Goal: Task Accomplishment & Management: Manage account settings

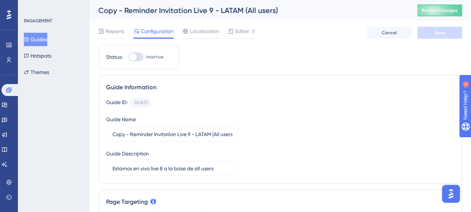
click at [37, 41] on button "Guides" at bounding box center [35, 39] width 23 height 13
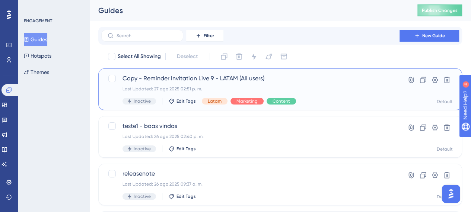
click at [211, 79] on span "Copy - Reminder Invitation Live 9 - LATAM (All users)" at bounding box center [251, 78] width 256 height 9
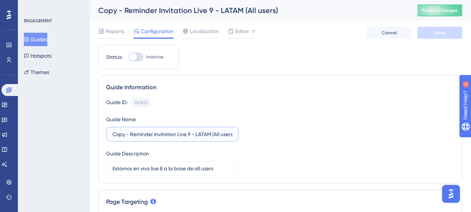
click at [190, 132] on input "Copy - Reminder Invitation Live 9 - LATAM (All users)" at bounding box center [173, 134] width 120 height 8
type input "Copy - Reminder Invitation Live 11 - LATAM (All users)"
click at [34, 17] on div "ENGAGEMENT Guides Hotspots Themes" at bounding box center [54, 106] width 72 height 212
click at [35, 19] on div "ENGAGEMENT" at bounding box center [38, 21] width 28 height 6
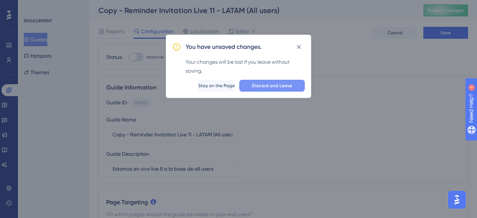
click at [264, 88] on span "Discard and Leave" at bounding box center [272, 86] width 40 height 6
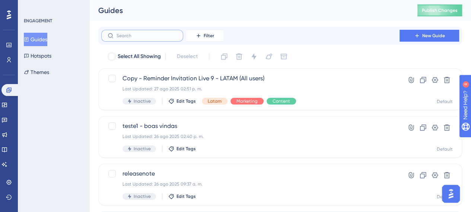
click at [169, 35] on input "text" at bounding box center [147, 35] width 60 height 5
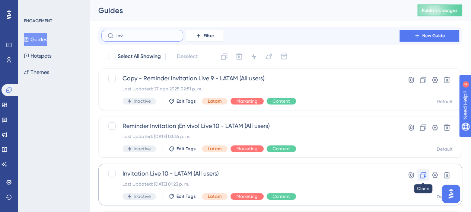
type input "invi"
click at [422, 177] on icon at bounding box center [423, 175] width 7 height 7
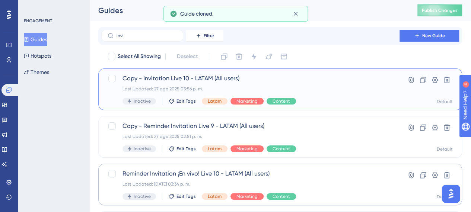
click at [235, 80] on span "Copy - Invitation Live 10 - LATAM (All users)" at bounding box center [251, 78] width 256 height 9
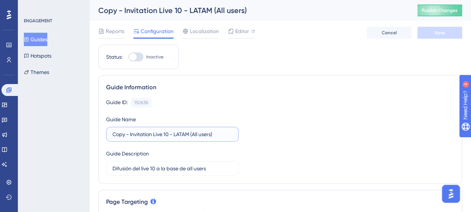
click at [169, 133] on input "Copy - Invitation Live 10 - LATAM (All users)" at bounding box center [173, 134] width 120 height 8
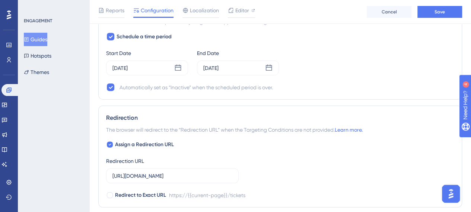
scroll to position [796, 0]
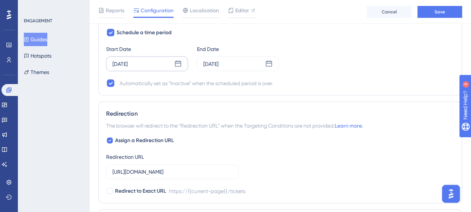
type input "Copy - Invitation Live 11 - LATAM (All users)"
click at [166, 57] on div "[DATE]" at bounding box center [147, 64] width 82 height 15
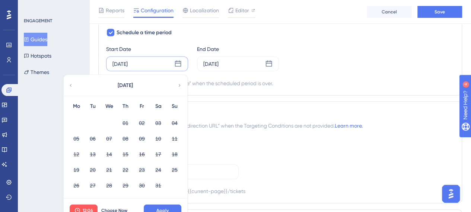
click at [183, 82] on div "[DATE]" at bounding box center [125, 85] width 123 height 21
click at [180, 82] on icon at bounding box center [179, 85] width 5 height 7
click at [215, 60] on div "[DATE]" at bounding box center [210, 64] width 15 height 9
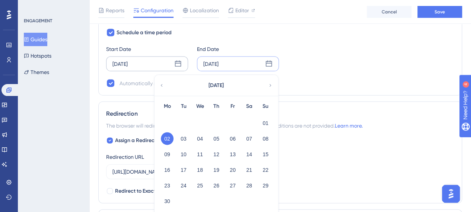
click at [328, 38] on div "Schedule a time period Start Date [DATE] End Date [DATE] [DATE] Mo Tu We Th Fr …" at bounding box center [280, 58] width 348 height 60
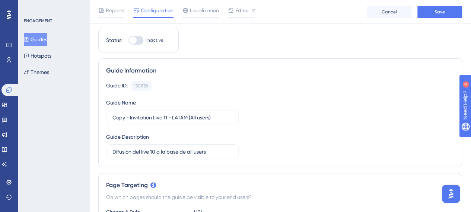
scroll to position [0, 0]
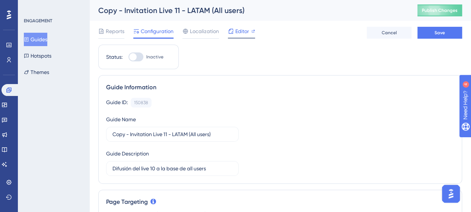
click at [228, 28] on icon at bounding box center [231, 31] width 6 height 6
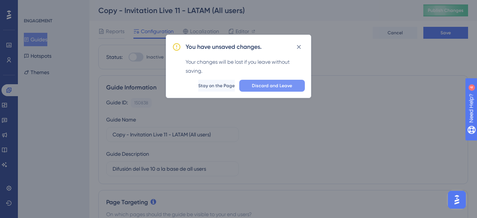
click at [252, 87] on button "Discard and Leave" at bounding box center [272, 86] width 66 height 12
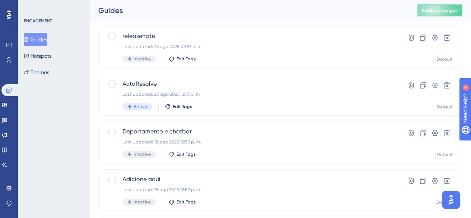
scroll to position [360, 0]
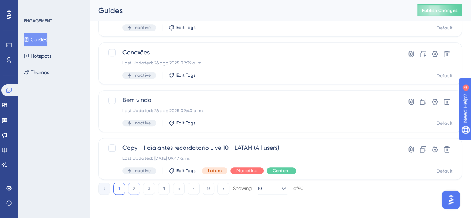
click at [137, 185] on button "2" at bounding box center [134, 189] width 12 height 12
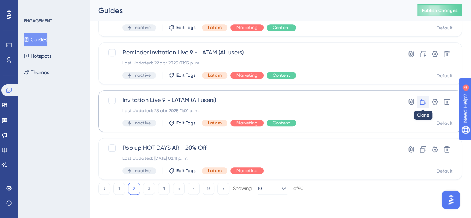
click at [426, 105] on button at bounding box center [423, 102] width 12 height 12
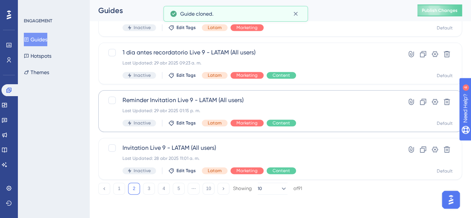
click at [36, 22] on div "ENGAGEMENT" at bounding box center [38, 21] width 28 height 6
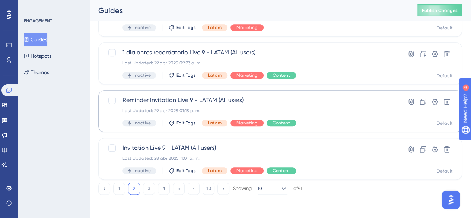
click at [35, 41] on button "Guides" at bounding box center [35, 39] width 23 height 13
click at [118, 190] on button "1" at bounding box center [119, 189] width 12 height 12
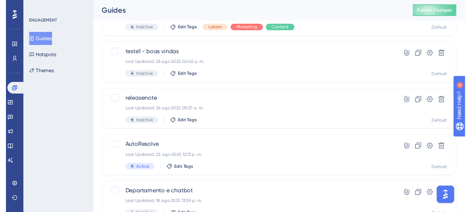
scroll to position [0, 0]
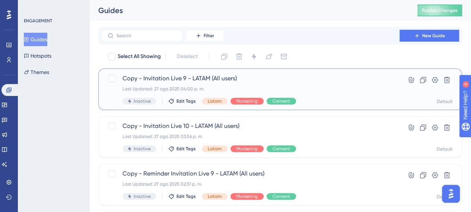
click at [191, 81] on span "Copy - Invitation Live 9 - LATAM (All users)" at bounding box center [251, 78] width 256 height 9
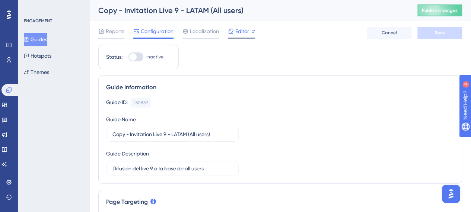
click at [250, 28] on div "Editor" at bounding box center [241, 31] width 27 height 9
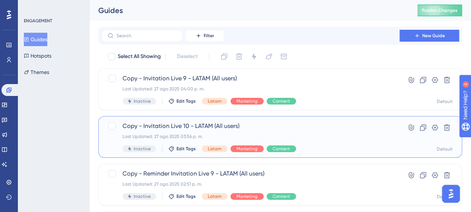
click at [205, 135] on div "Last Updated: 27 ago 2025 03:56 p. m." at bounding box center [251, 137] width 256 height 6
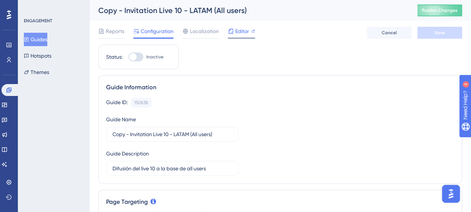
click at [240, 31] on span "Editor" at bounding box center [242, 31] width 14 height 9
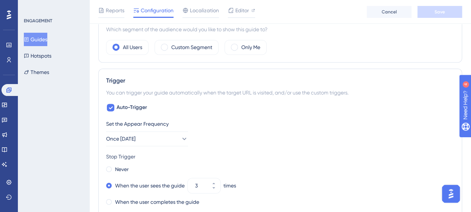
scroll to position [497, 0]
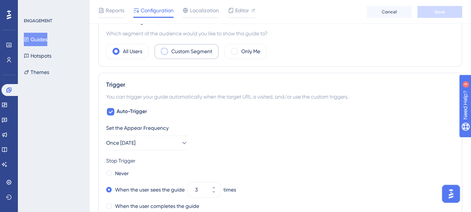
click at [161, 51] on span at bounding box center [164, 51] width 7 height 7
click at [170, 49] on input "radio" at bounding box center [170, 49] width 0 height 0
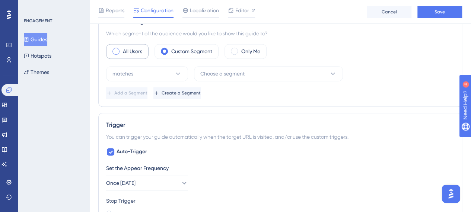
click at [124, 51] on label "All Users" at bounding box center [132, 51] width 19 height 9
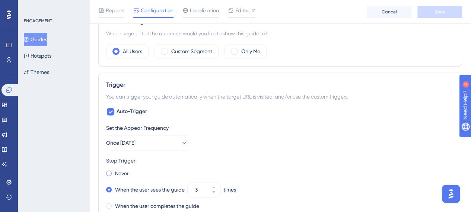
click at [108, 173] on span at bounding box center [109, 174] width 6 height 6
click at [114, 172] on input "radio" at bounding box center [114, 172] width 0 height 0
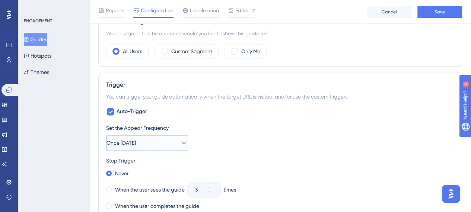
click at [167, 141] on button "Once [DATE]" at bounding box center [147, 143] width 82 height 15
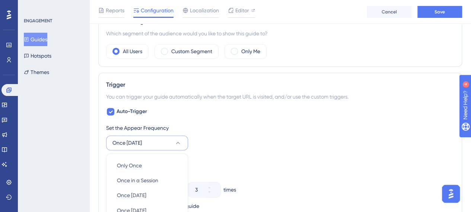
scroll to position [600, 0]
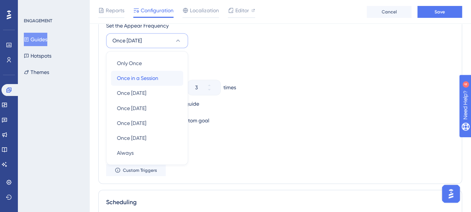
click at [159, 78] on div "Once in a Session Once in a Session" at bounding box center [147, 78] width 60 height 15
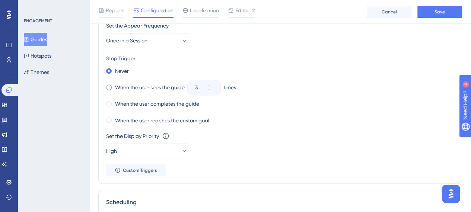
click at [110, 86] on span at bounding box center [109, 88] width 6 height 6
click at [114, 86] on input "radio" at bounding box center [114, 86] width 0 height 0
click at [165, 144] on button "High" at bounding box center [147, 150] width 82 height 15
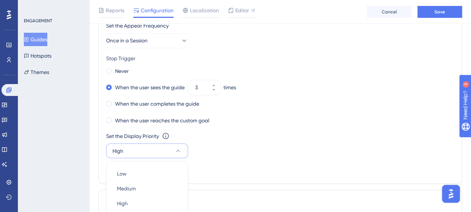
scroll to position [687, 0]
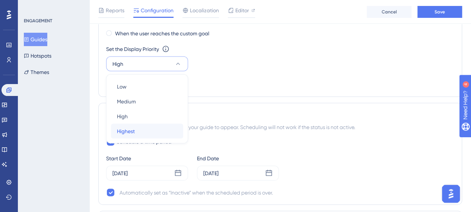
click at [153, 130] on div "Highest Highest" at bounding box center [147, 131] width 60 height 15
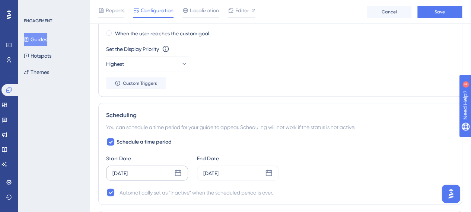
click at [179, 173] on icon at bounding box center [177, 173] width 7 height 7
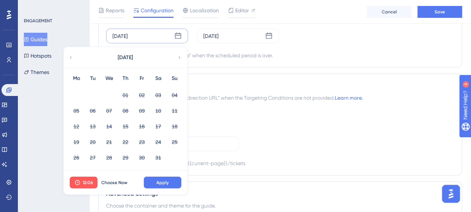
scroll to position [829, 0]
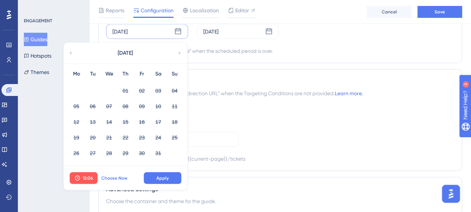
click at [113, 172] on button "Choose Now" at bounding box center [115, 178] width 34 height 12
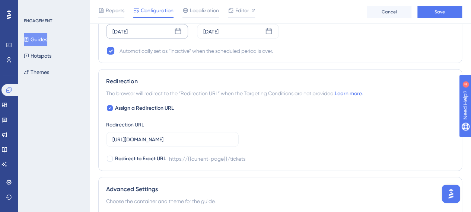
click at [179, 29] on icon at bounding box center [177, 31] width 7 height 7
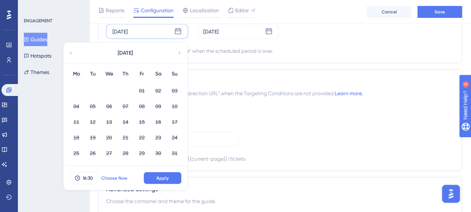
click at [110, 176] on span "Choose Now" at bounding box center [114, 178] width 26 height 6
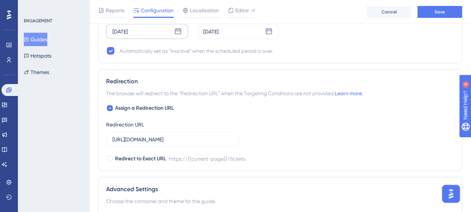
click at [180, 29] on icon at bounding box center [178, 31] width 6 height 6
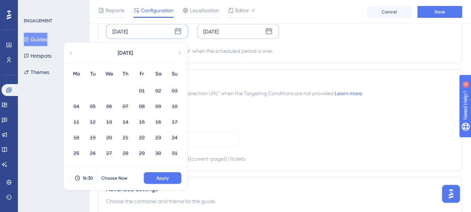
click at [271, 28] on icon at bounding box center [269, 31] width 6 height 6
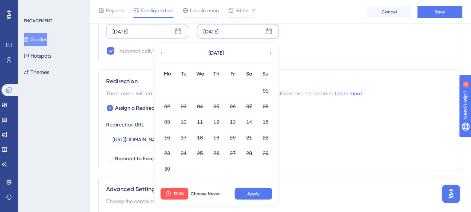
click at [177, 29] on icon at bounding box center [177, 31] width 7 height 7
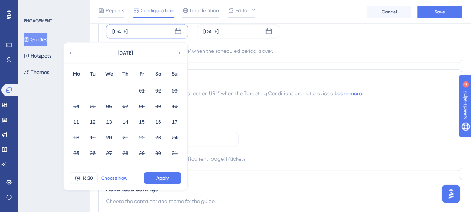
click at [107, 175] on span "Choose Now" at bounding box center [114, 178] width 26 height 6
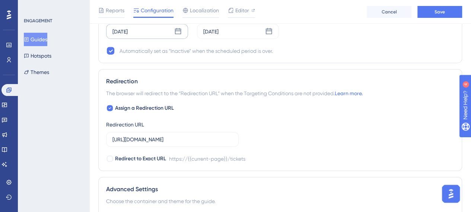
click at [181, 30] on icon at bounding box center [177, 31] width 7 height 7
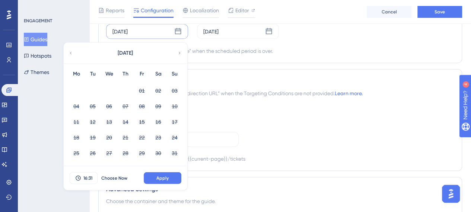
click at [177, 56] on div "[DATE]" at bounding box center [125, 53] width 123 height 21
click at [72, 52] on icon at bounding box center [70, 53] width 5 height 7
click at [115, 176] on span "Choose Now" at bounding box center [114, 178] width 26 height 6
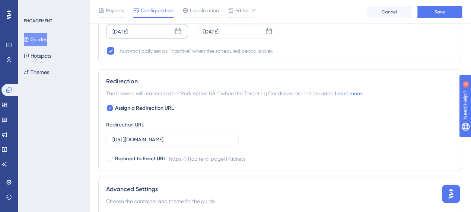
click at [177, 30] on icon at bounding box center [177, 31] width 7 height 7
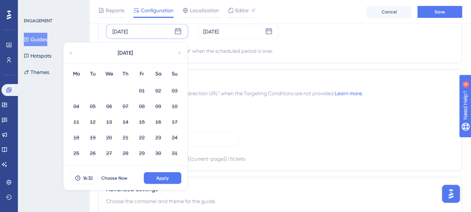
click at [180, 52] on icon at bounding box center [180, 53] width 2 height 3
click at [115, 175] on span "Choose Now" at bounding box center [114, 178] width 26 height 6
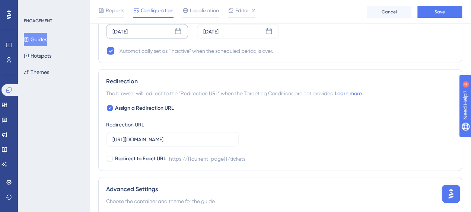
click at [177, 30] on icon at bounding box center [177, 31] width 7 height 7
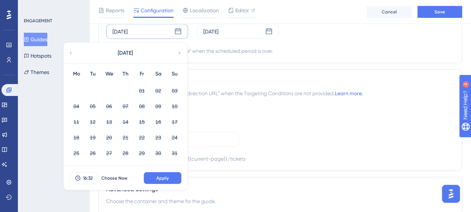
click at [72, 51] on icon at bounding box center [70, 53] width 5 height 7
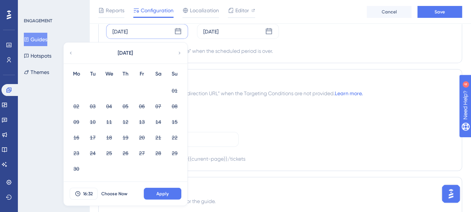
click at [177, 53] on icon at bounding box center [179, 53] width 5 height 7
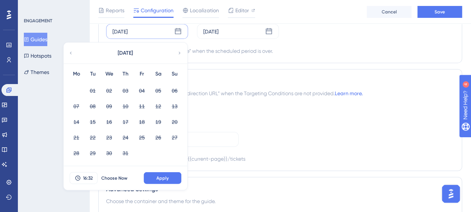
click at [177, 53] on icon at bounding box center [179, 53] width 5 height 7
click at [110, 177] on span "Choose Now" at bounding box center [114, 178] width 26 height 6
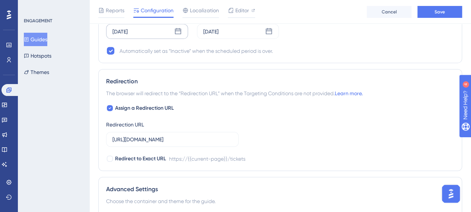
click at [177, 32] on icon at bounding box center [178, 31] width 6 height 6
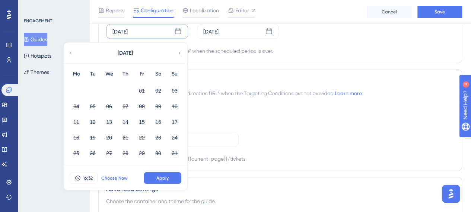
click at [122, 176] on span "Choose Now" at bounding box center [114, 178] width 26 height 6
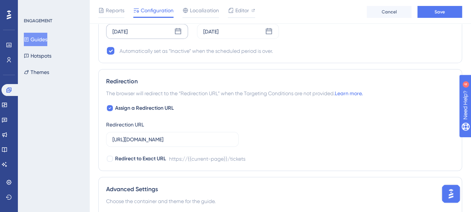
click at [128, 31] on div "[DATE]" at bounding box center [120, 31] width 15 height 9
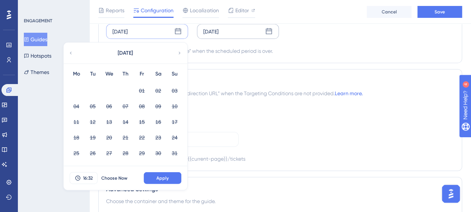
click at [219, 30] on div "[DATE]" at bounding box center [210, 31] width 15 height 9
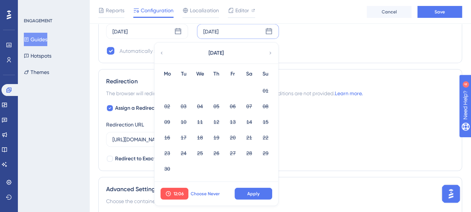
click at [206, 192] on span "Choose Never" at bounding box center [205, 194] width 29 height 6
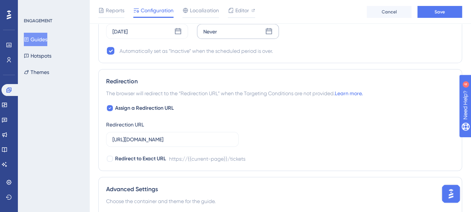
click at [236, 31] on div "Never" at bounding box center [238, 31] width 82 height 15
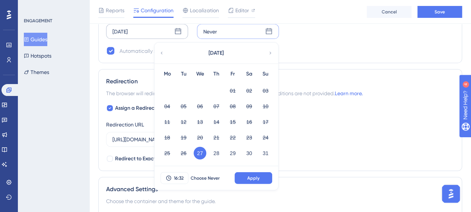
click at [180, 28] on icon at bounding box center [177, 31] width 7 height 7
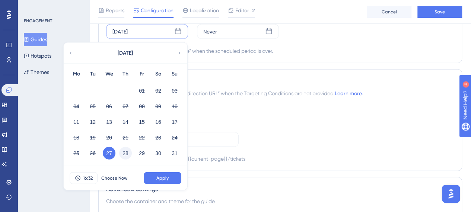
click at [123, 152] on button "28" at bounding box center [125, 153] width 13 height 13
click at [153, 175] on button "Apply" at bounding box center [163, 178] width 38 height 12
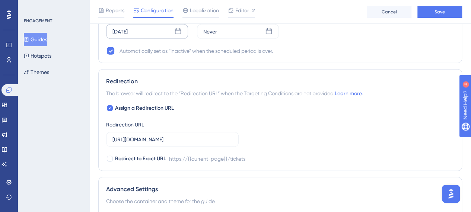
click at [182, 28] on div "[DATE]" at bounding box center [147, 31] width 82 height 15
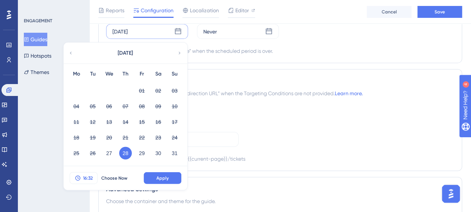
click at [88, 178] on span "16:32" at bounding box center [88, 178] width 10 height 6
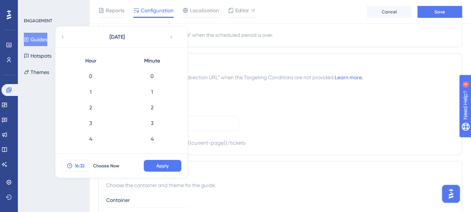
scroll to position [469, 0]
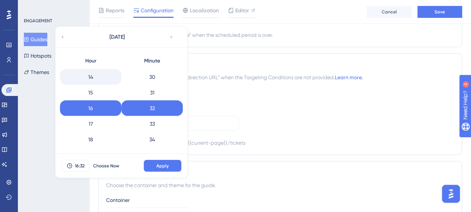
click at [91, 75] on div "14" at bounding box center [90, 77] width 61 height 16
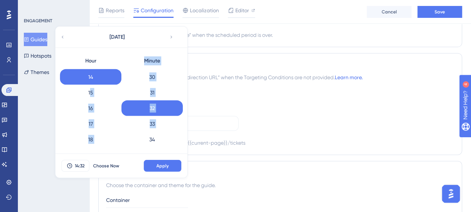
drag, startPoint x: 89, startPoint y: 96, endPoint x: 121, endPoint y: 134, distance: 50.0
click at [121, 134] on div "Hour 0 1 2 3 4 5 6 7 8 9 10 11 12 13 14 15 16 17 18 19 20 21 22 23 Minute 0 1 2…" at bounding box center [121, 101] width 123 height 95
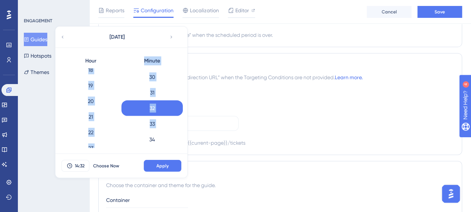
scroll to position [296, 0]
click at [118, 114] on div "0 1 2 3 4 5 6 7 8 9 10 11 12 13 14 15 16 17 18 19 20 21 22 23" at bounding box center [90, 109] width 61 height 80
click at [121, 63] on div "Minute" at bounding box center [151, 61] width 61 height 15
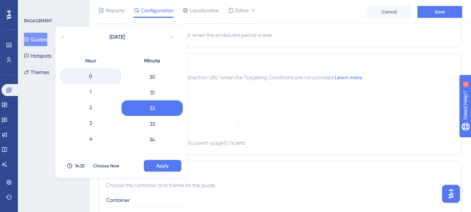
click at [92, 74] on div "0" at bounding box center [90, 77] width 61 height 16
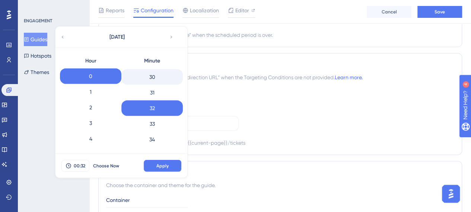
click at [155, 74] on div "30" at bounding box center [151, 77] width 61 height 16
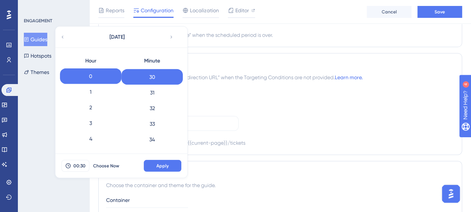
scroll to position [399, 0]
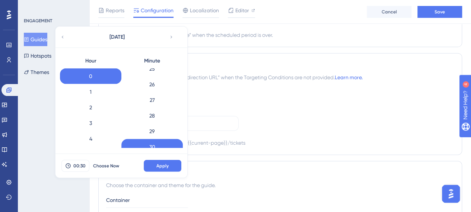
click at [180, 92] on div "0 1 2 3 4 5 6 7 8 9 10 11 12 13 14 15 16 17 18 19 20 21 22 23 24 25 26 27 28 29…" at bounding box center [151, 109] width 61 height 80
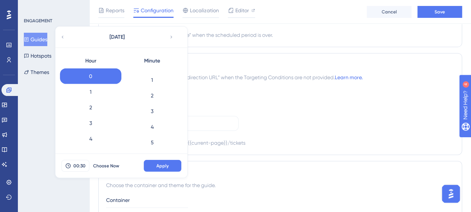
scroll to position [0, 0]
click at [155, 89] on div "1" at bounding box center [151, 92] width 61 height 16
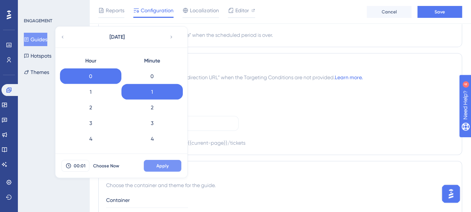
click at [157, 163] on span "Apply" at bounding box center [162, 166] width 12 height 6
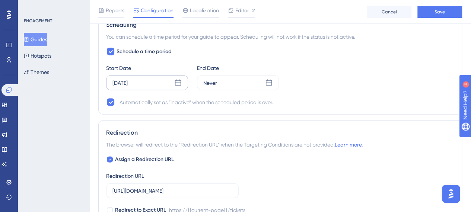
scroll to position [775, 0]
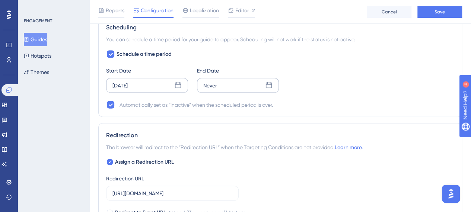
click at [268, 82] on icon at bounding box center [269, 85] width 6 height 6
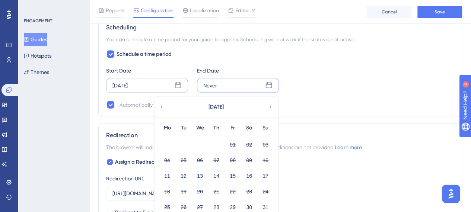
click at [266, 110] on div "[DATE]" at bounding box center [216, 107] width 123 height 21
click at [269, 104] on icon at bounding box center [270, 107] width 5 height 7
click at [215, 141] on button "04" at bounding box center [216, 145] width 13 height 13
click at [215, 143] on button "04" at bounding box center [216, 145] width 13 height 13
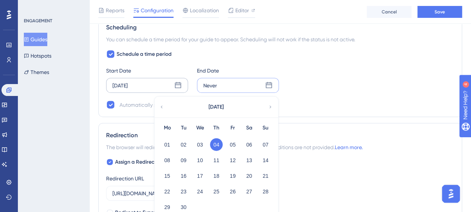
click at [215, 143] on button "04" at bounding box center [216, 145] width 13 height 13
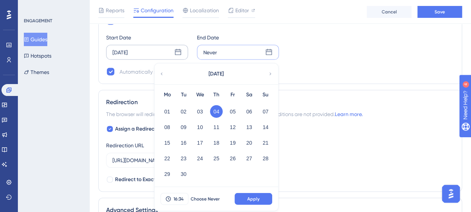
scroll to position [811, 0]
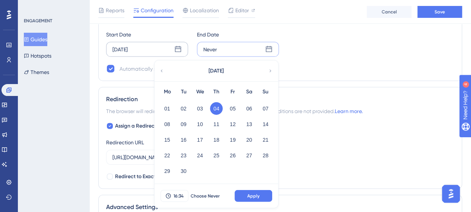
click at [219, 111] on button "04" at bounding box center [216, 108] width 13 height 13
click at [182, 198] on button "16:34" at bounding box center [175, 196] width 28 height 12
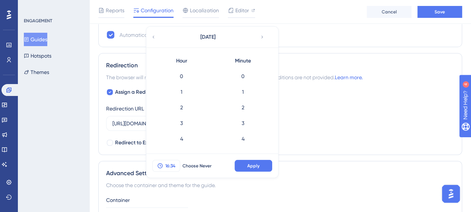
scroll to position [500, 0]
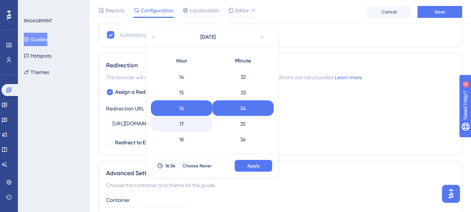
click at [181, 126] on div "17" at bounding box center [181, 124] width 61 height 16
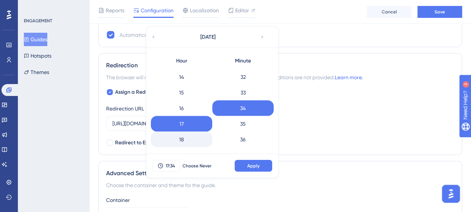
click at [209, 133] on div "18" at bounding box center [181, 140] width 61 height 16
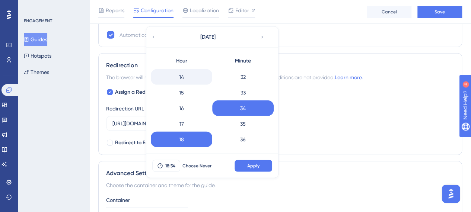
click at [180, 75] on div "14" at bounding box center [181, 77] width 61 height 16
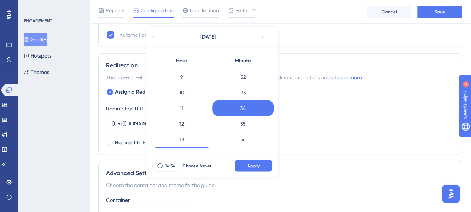
scroll to position [136, 0]
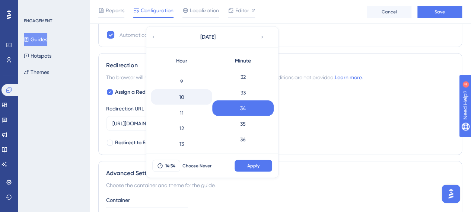
click at [192, 96] on div "10" at bounding box center [181, 97] width 61 height 16
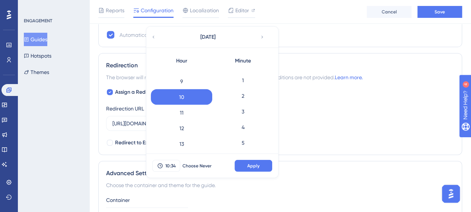
scroll to position [0, 0]
click at [256, 71] on div "0" at bounding box center [242, 77] width 61 height 16
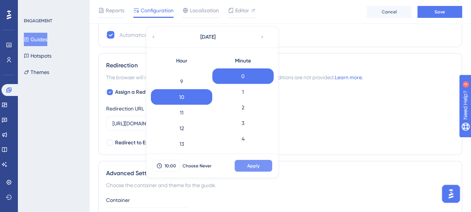
click at [258, 163] on span "Apply" at bounding box center [253, 166] width 12 height 6
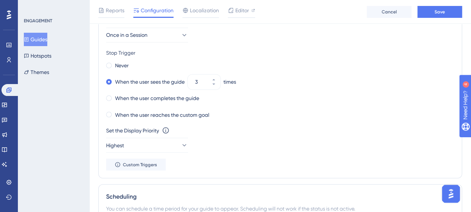
scroll to position [420, 0]
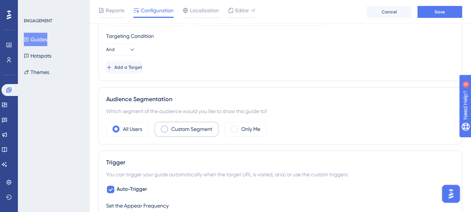
click at [169, 127] on div "Custom Segment" at bounding box center [187, 129] width 64 height 15
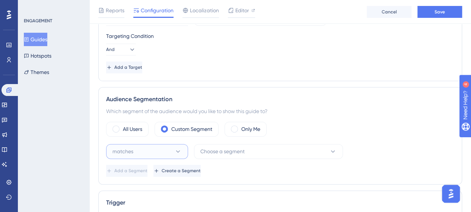
click at [180, 151] on icon at bounding box center [177, 151] width 7 height 7
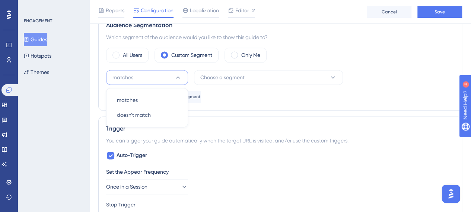
click at [249, 79] on button "Choose a segment" at bounding box center [268, 77] width 149 height 15
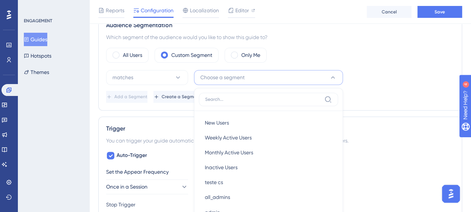
scroll to position [517, 0]
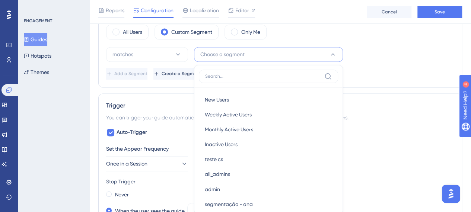
click at [379, 113] on div "You can trigger your guide automatically when the target URL is visited, and/or…" at bounding box center [280, 117] width 348 height 9
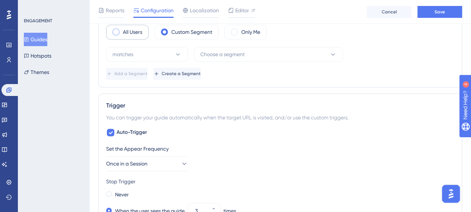
click at [116, 29] on span at bounding box center [116, 31] width 7 height 7
click at [122, 29] on input "radio" at bounding box center [122, 29] width 0 height 0
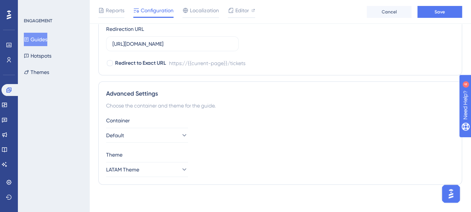
scroll to position [738, 0]
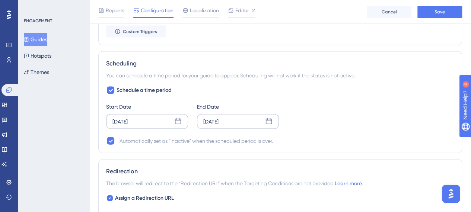
click at [178, 118] on icon at bounding box center [177, 121] width 7 height 7
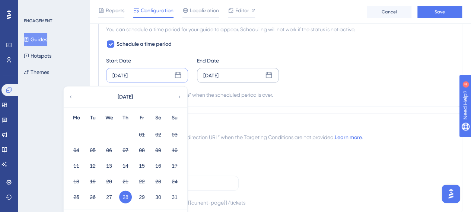
scroll to position [820, 0]
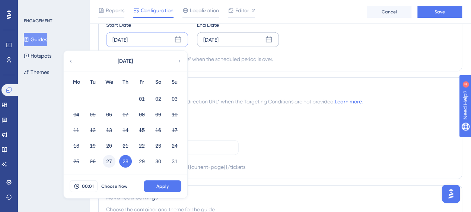
click at [107, 161] on button "27" at bounding box center [109, 161] width 13 height 13
click at [87, 190] on button "00:01" at bounding box center [84, 187] width 28 height 12
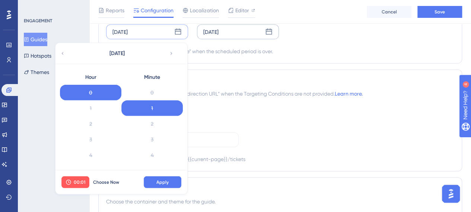
scroll to position [62, 0]
click at [122, 104] on div "1" at bounding box center [151, 109] width 61 height 16
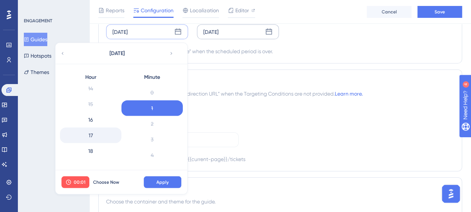
click at [97, 128] on div "17" at bounding box center [90, 136] width 61 height 16
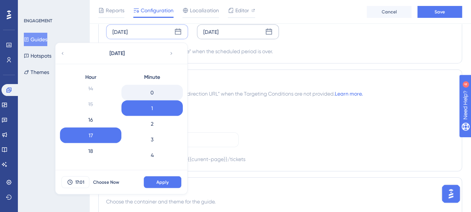
click at [164, 88] on div "0" at bounding box center [151, 93] width 61 height 16
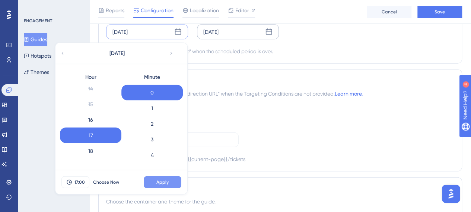
click at [166, 181] on span "Apply" at bounding box center [162, 183] width 12 height 6
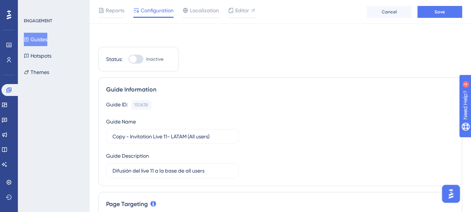
scroll to position [0, 0]
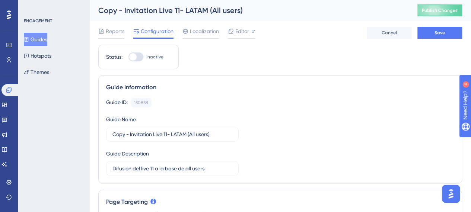
click at [139, 55] on div at bounding box center [136, 57] width 15 height 9
click at [129, 57] on input "Inactive" at bounding box center [128, 57] width 0 height 0
checkbox input "true"
click at [432, 31] on button "Save" at bounding box center [440, 33] width 45 height 12
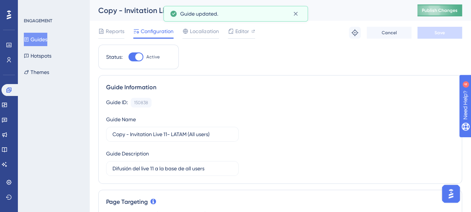
click at [433, 13] on span "Publish Changes" at bounding box center [440, 10] width 36 height 6
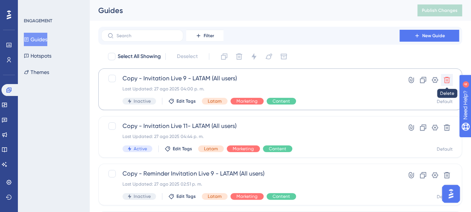
click at [451, 80] on button at bounding box center [447, 80] width 12 height 12
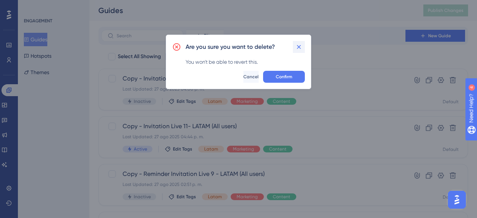
click at [296, 44] on icon at bounding box center [298, 46] width 7 height 7
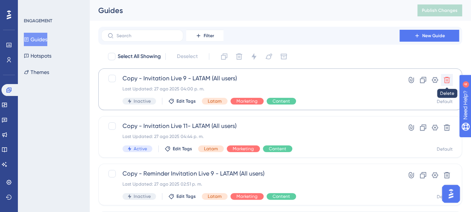
click at [452, 77] on button at bounding box center [447, 80] width 12 height 12
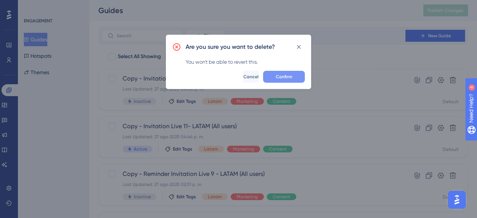
click at [296, 76] on button "Confirm" at bounding box center [284, 77] width 42 height 12
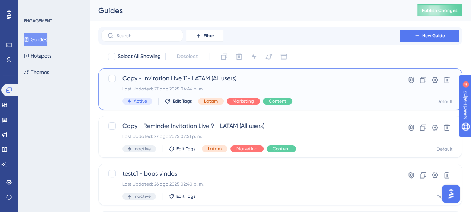
click at [260, 88] on div "Last Updated: 27 ago 2025 04:44 p. m." at bounding box center [251, 89] width 256 height 6
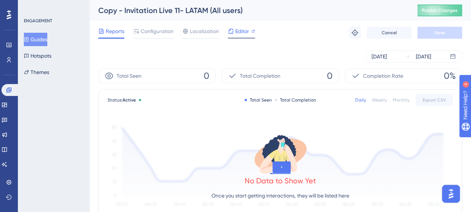
click at [239, 32] on span "Editor" at bounding box center [242, 31] width 14 height 9
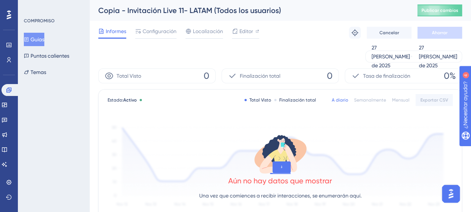
click at [382, 136] on div "Aún no hay datos que mostrar Una vez que comiences a recibir interacciones, se …" at bounding box center [280, 169] width 345 height 100
click at [430, 10] on font "Publicar cambios" at bounding box center [440, 10] width 37 height 5
click at [165, 31] on font "Configuración" at bounding box center [160, 31] width 34 height 6
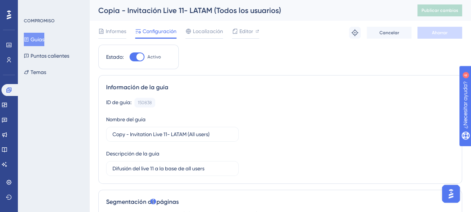
click at [35, 42] on font "Guías" at bounding box center [38, 39] width 14 height 9
